Goal: Ask a question

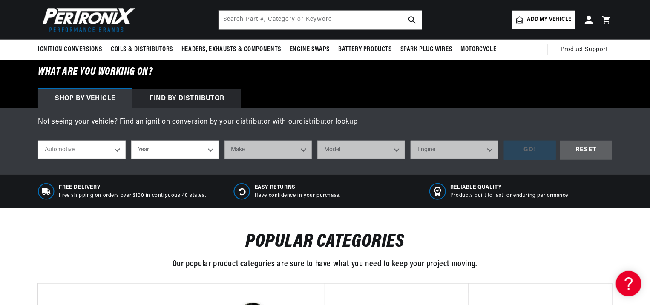
click at [126, 141] on select "Automotive Agricultural Industrial Marine Motorcycle" at bounding box center [82, 150] width 88 height 19
click at [56, 141] on select "Automotive Agricultural Industrial Marine Motorcycle" at bounding box center [82, 150] width 88 height 19
click at [216, 141] on select "Year [DATE] 1986 1984 1983 1982 1981 1980 1979 1978 1977 1976 1975 1974 1973 19…" at bounding box center [175, 150] width 88 height 19
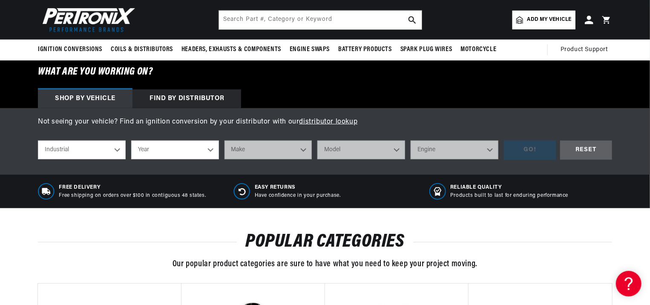
click at [126, 141] on select "Automotive Agricultural Industrial Marine Motorcycle" at bounding box center [82, 150] width 88 height 19
click at [56, 141] on select "Automotive Agricultural Industrial Marine Motorcycle" at bounding box center [82, 150] width 88 height 19
select select "Agricultural"
click at [217, 141] on select "Year [DATE] 1965 1964 1960 1959 1958 1957 1939 1938 1937" at bounding box center [175, 150] width 88 height 19
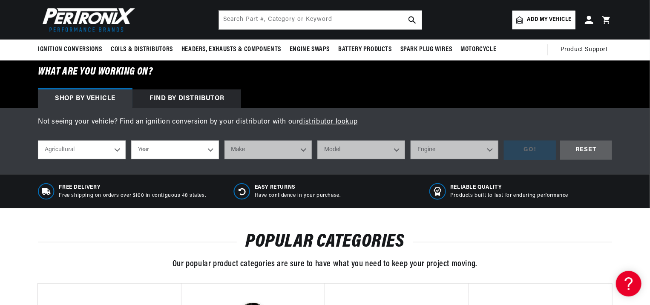
scroll to position [0, 0]
click at [512, 234] on h2 "POPULAR CATEGORIES" at bounding box center [325, 242] width 574 height 16
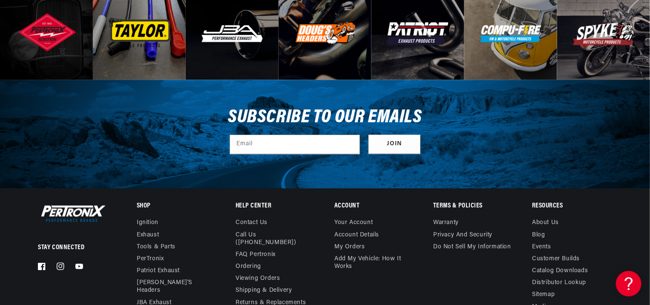
scroll to position [0, 242]
click at [249, 219] on link "Contact us" at bounding box center [252, 224] width 32 height 10
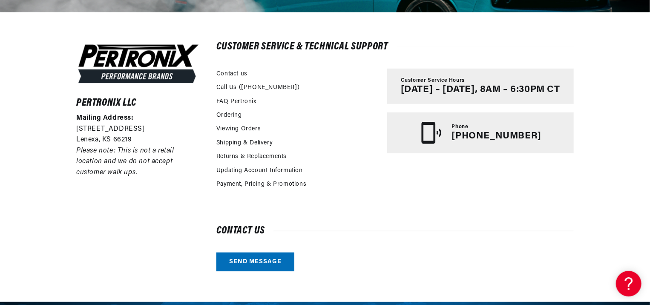
scroll to position [0, 242]
click at [253, 253] on link "Send message" at bounding box center [255, 262] width 78 height 19
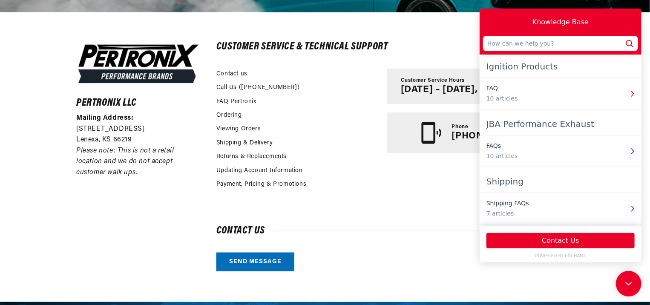
scroll to position [0, 0]
click at [506, 39] on input "text" at bounding box center [560, 43] width 155 height 15
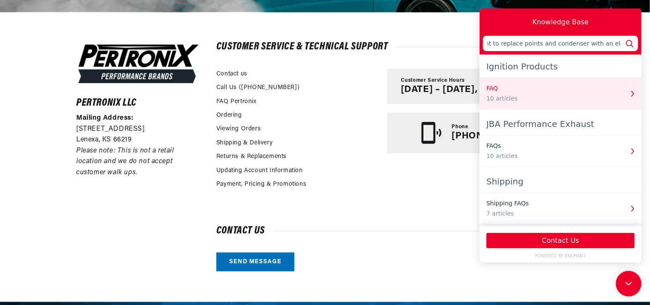
scroll to position [0, 188]
type input "I have a Bobcat 742b skidsteer with a Mitsubishi engine. I want to replace poin…"
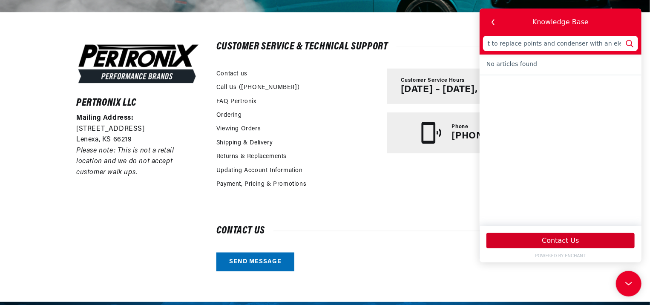
scroll to position [0, 0]
click at [566, 242] on button "Contact Us" at bounding box center [560, 240] width 148 height 15
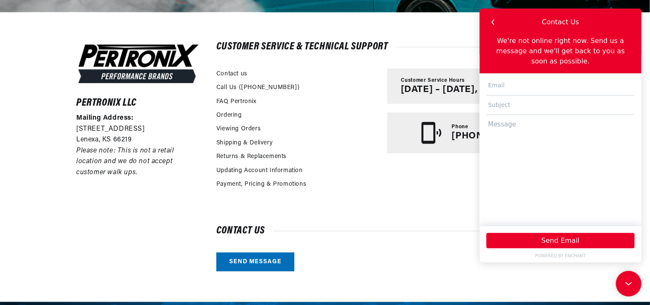
scroll to position [0, 14]
type input "h"
type input "herberts@nemont.net"
type input "Bobcat 742b skid steer"
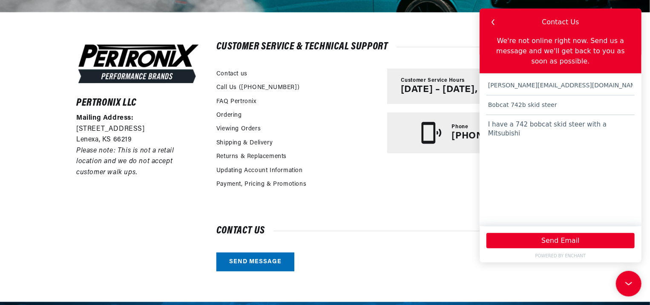
click at [623, 115] on textarea "I have a 742 bobcat skid steer with a Mitsubishi" at bounding box center [560, 166] width 148 height 103
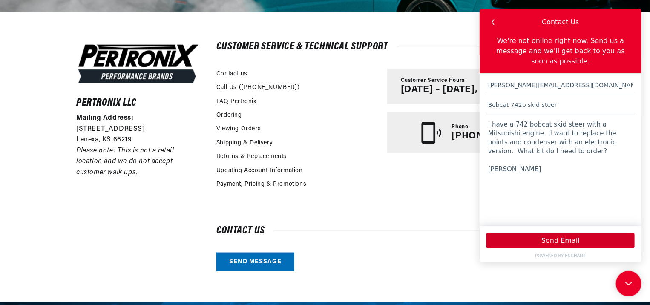
type textarea "I have a 742 bobcat skid steer with a Mitsubishi engine. I want to replace the …"
click at [564, 239] on button "Send Email" at bounding box center [560, 240] width 148 height 15
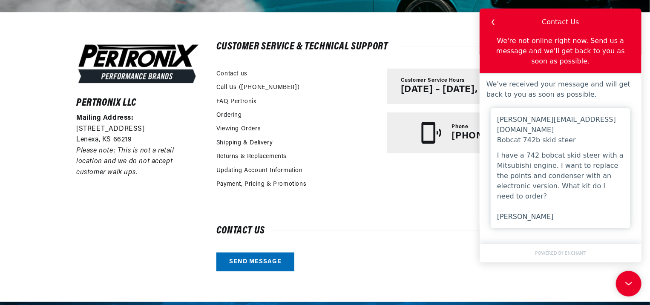
scroll to position [0, 242]
click at [399, 227] on div "Contact us Send message" at bounding box center [394, 249] width 357 height 45
click at [491, 19] on icon "button" at bounding box center [492, 22] width 11 height 11
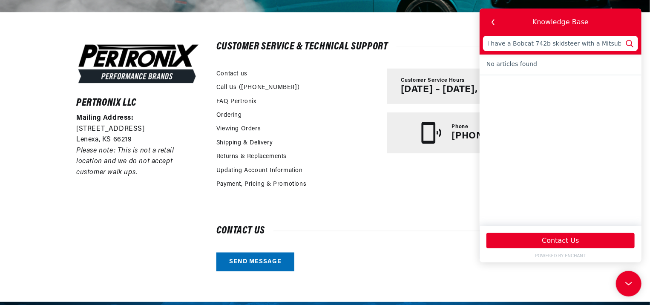
drag, startPoint x: 408, startPoint y: 195, endPoint x: 407, endPoint y: 187, distance: 7.7
click at [403, 195] on div "Customer Service & Technical Support Contact us Call Us (913-808-2376) FAQ Pert…" at bounding box center [394, 157] width 357 height 229
